Goal: Check status: Check status

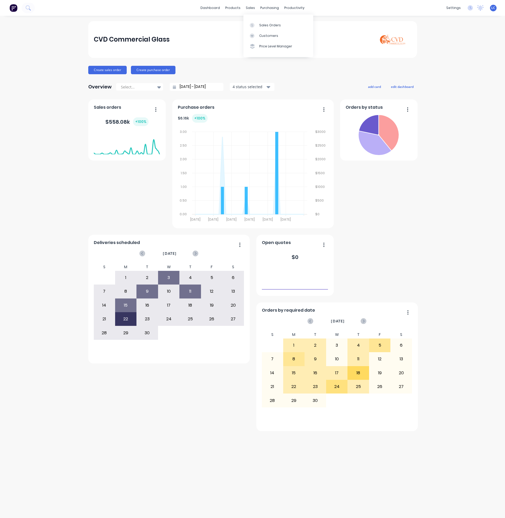
click at [252, 5] on div "sales" at bounding box center [250, 8] width 14 height 8
click at [262, 24] on div "Sales Orders" at bounding box center [270, 25] width 22 height 5
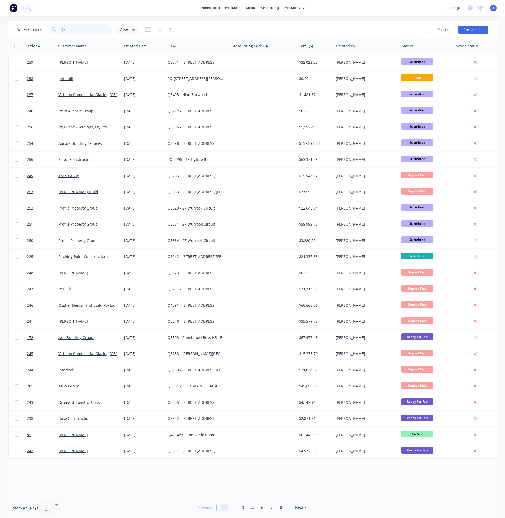
click at [81, 32] on input "text" at bounding box center [86, 30] width 51 height 11
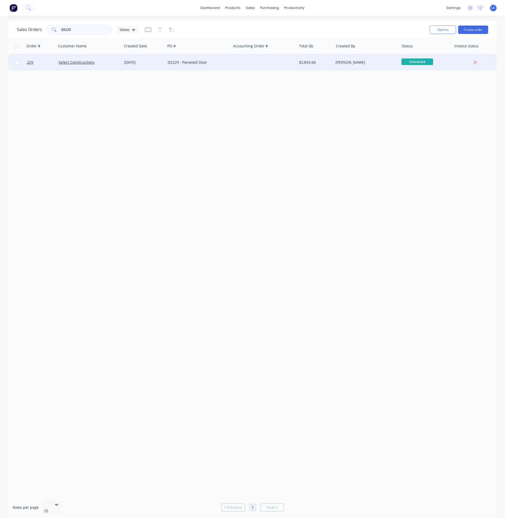
type input "Q5229"
click at [74, 59] on div "Select Constructions" at bounding box center [89, 63] width 66 height 16
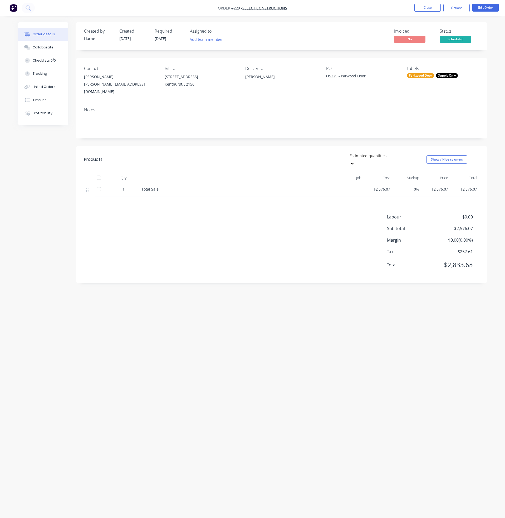
click at [414, 75] on div "Parkwood Door" at bounding box center [420, 75] width 27 height 5
click at [414, 121] on div at bounding box center [416, 121] width 11 height 11
click at [222, 97] on div "Contact [PERSON_NAME] [PERSON_NAME][EMAIL_ADDRESS][DOMAIN_NAME] Bill to [STREET…" at bounding box center [281, 80] width 411 height 45
click at [424, 5] on button "Close" at bounding box center [427, 8] width 26 height 8
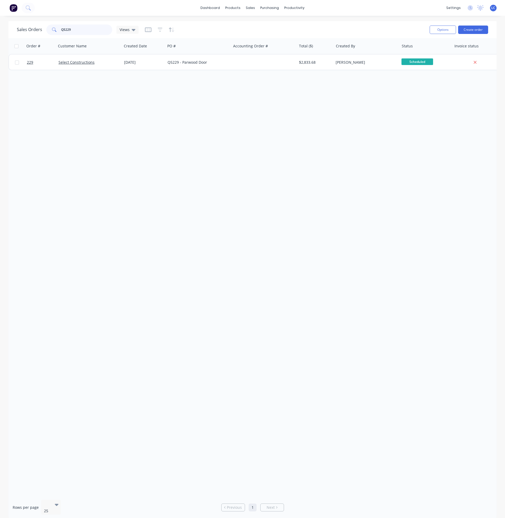
drag, startPoint x: 56, startPoint y: 28, endPoint x: 22, endPoint y: 28, distance: 34.8
click at [22, 28] on div "Sales Orders Q5229 Views" at bounding box center [78, 30] width 122 height 11
